Goal: Transaction & Acquisition: Subscribe to service/newsletter

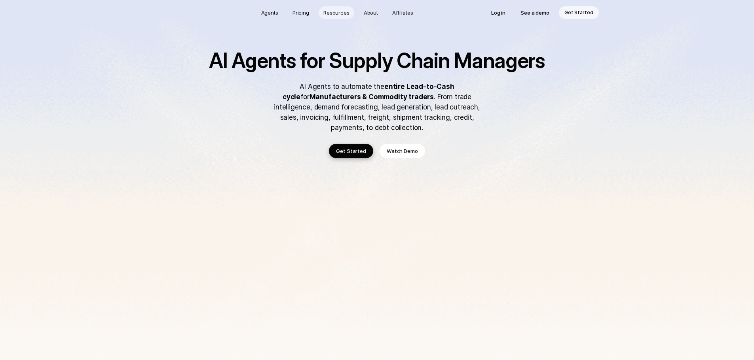
click at [341, 15] on p "Resources" at bounding box center [336, 13] width 26 height 8
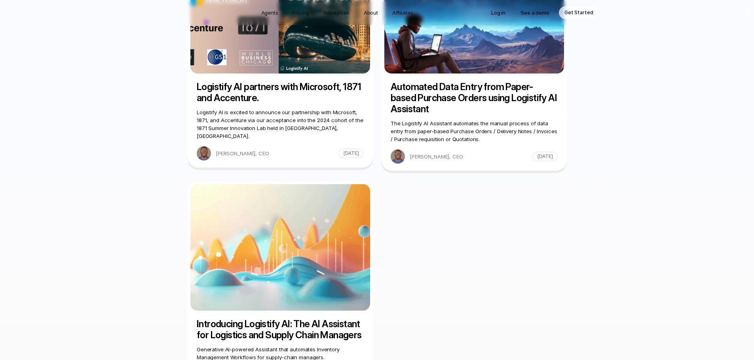
scroll to position [910, 0]
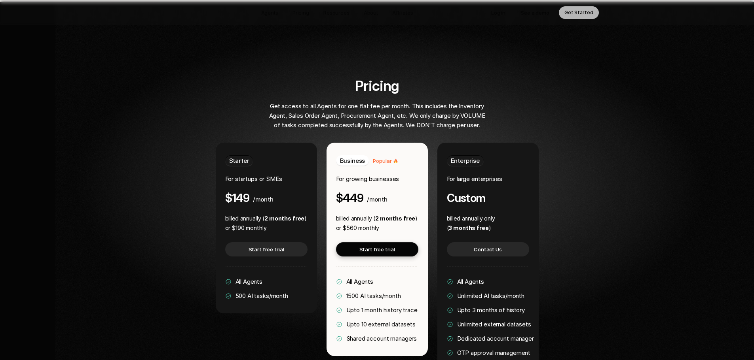
scroll to position [1475, 0]
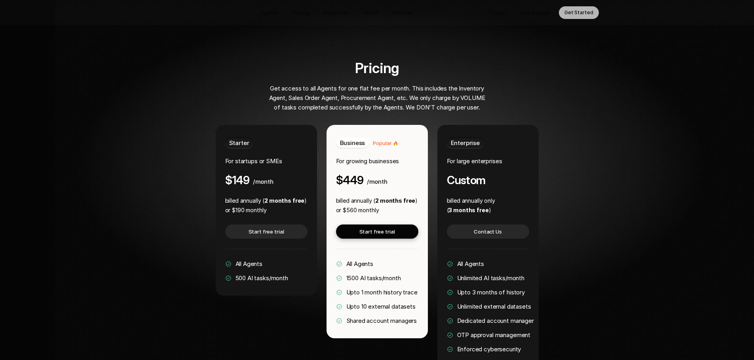
drag, startPoint x: 341, startPoint y: 266, endPoint x: 347, endPoint y: 264, distance: 6.3
click at [347, 288] on div "Upto 1 month history trace" at bounding box center [377, 292] width 82 height 9
drag, startPoint x: 352, startPoint y: 257, endPoint x: 397, endPoint y: 264, distance: 45.3
click at [396, 275] on span "1500 AI tasks/month" at bounding box center [373, 279] width 55 height 8
click at [398, 275] on div "All Agents 1500 AI tasks/month Upto 1 month history trace Upto 10 external data…" at bounding box center [377, 293] width 82 height 66
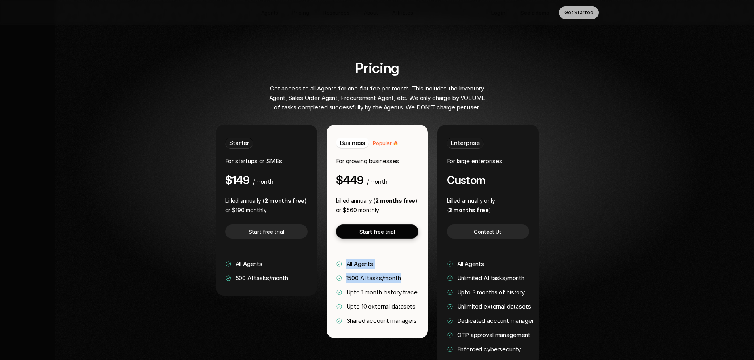
drag, startPoint x: 405, startPoint y: 260, endPoint x: 341, endPoint y: 241, distance: 66.0
click at [341, 260] on div "All Agents 1500 AI tasks/month Upto 1 month history trace Upto 10 external data…" at bounding box center [377, 293] width 82 height 66
drag, startPoint x: 417, startPoint y: 297, endPoint x: 341, endPoint y: 248, distance: 91.3
click at [332, 244] on div "Business Popular For growing businesses $449 /month billed annually ( 2 months …" at bounding box center [376, 232] width 101 height 214
click at [355, 275] on span "1500 AI tasks/month" at bounding box center [373, 279] width 55 height 8
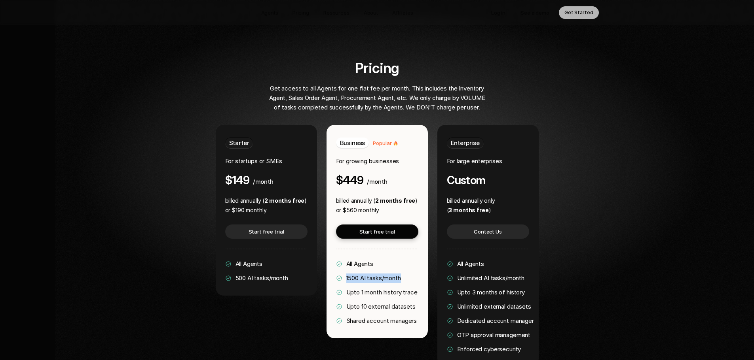
drag, startPoint x: 345, startPoint y: 256, endPoint x: 402, endPoint y: 254, distance: 57.0
click at [402, 260] on div "All Agents 1500 AI tasks/month Upto 1 month history trace Upto 10 external data…" at bounding box center [377, 293] width 82 height 66
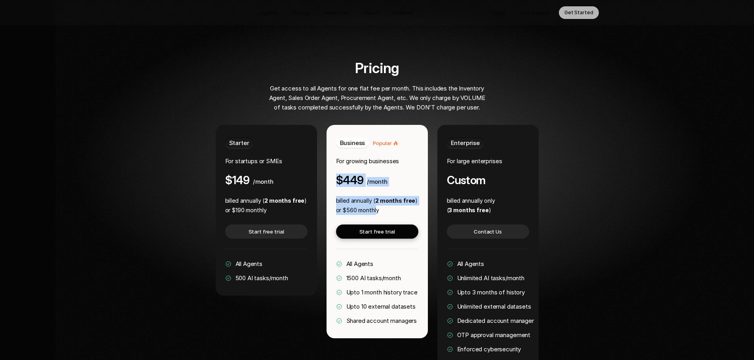
drag, startPoint x: 377, startPoint y: 185, endPoint x: 331, endPoint y: 155, distance: 54.8
click at [331, 155] on div "Business Popular For growing businesses $449 /month billed annually ( 2 months …" at bounding box center [376, 232] width 101 height 214
click at [383, 206] on p "or $560 monthly" at bounding box center [377, 210] width 82 height 9
click at [387, 140] on span "Popular" at bounding box center [382, 143] width 19 height 6
